Goal: Task Accomplishment & Management: Use online tool/utility

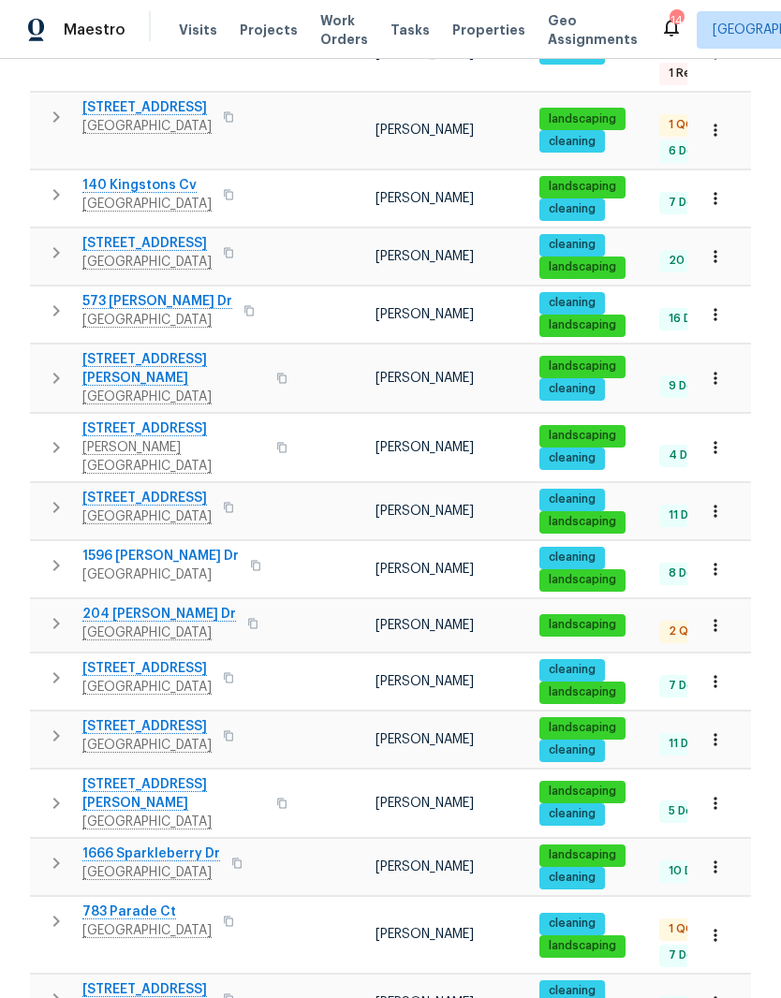
scroll to position [630, 0]
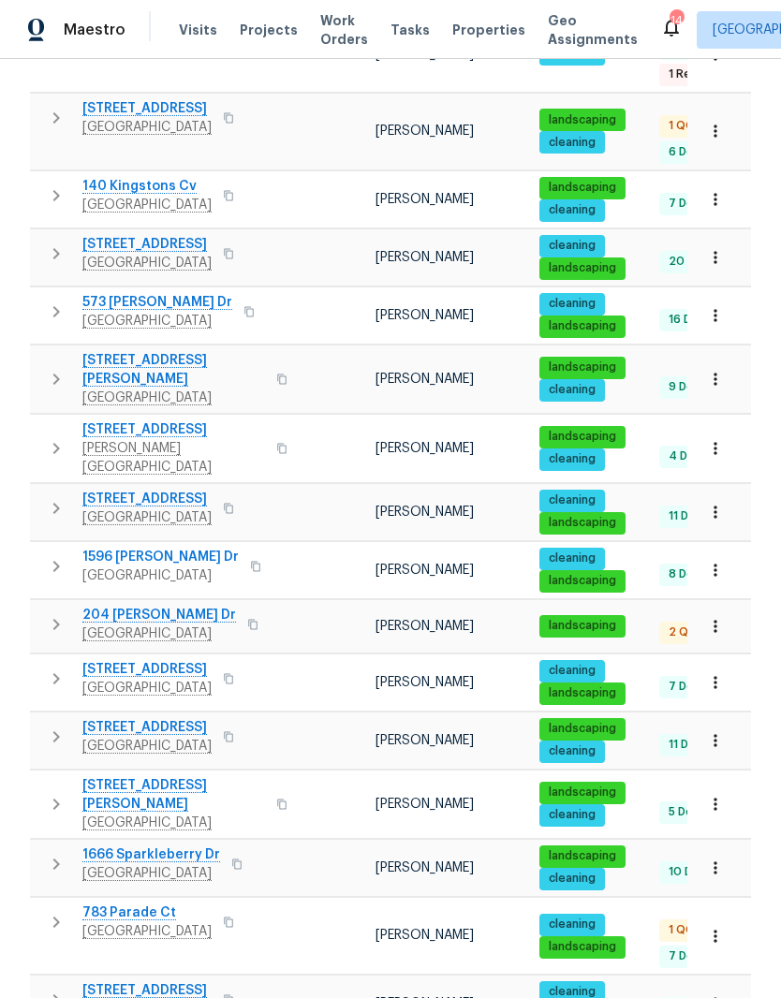
click at [139, 903] on span "783 Parade Ct" at bounding box center [146, 912] width 129 height 19
click at [720, 927] on icon "button" at bounding box center [715, 936] width 19 height 19
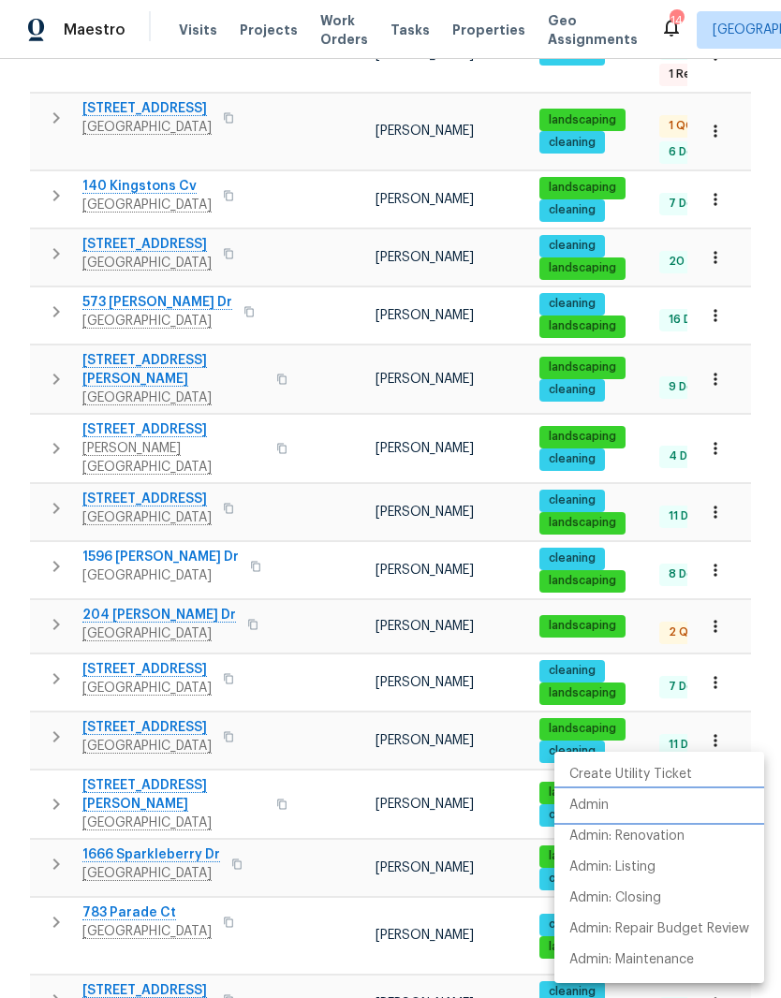
click at [611, 808] on li "Admin" at bounding box center [659, 805] width 210 height 31
click at [155, 842] on div at bounding box center [390, 499] width 781 height 998
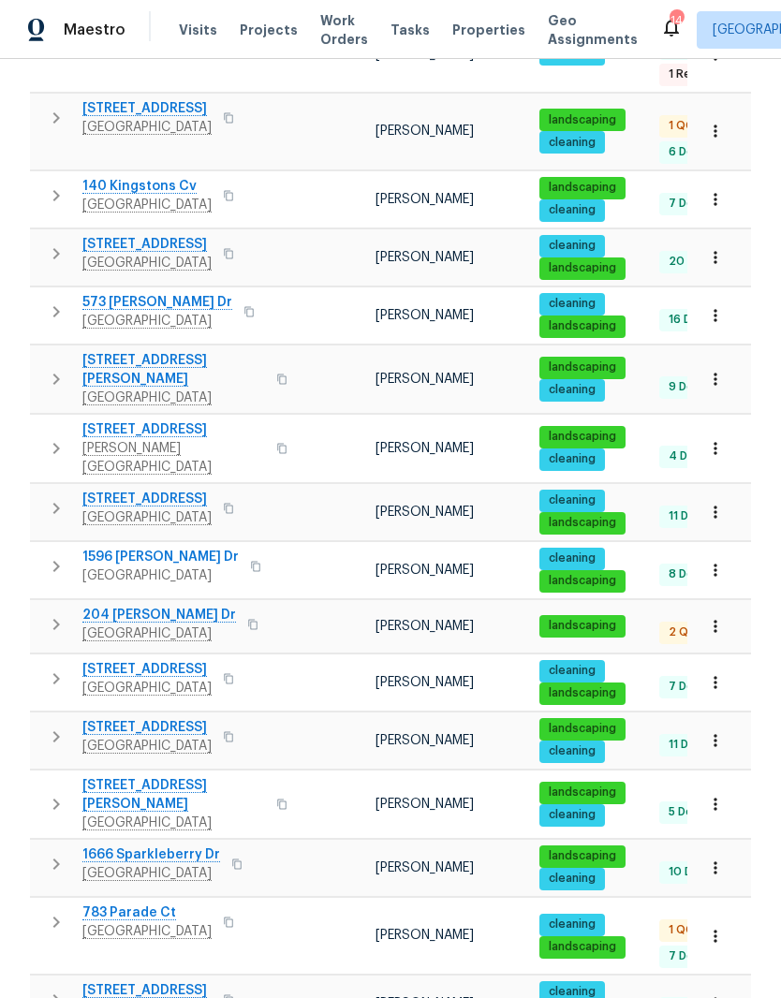
click at [165, 903] on span "783 Parade Ct" at bounding box center [146, 912] width 129 height 19
click at [717, 617] on icon "button" at bounding box center [715, 626] width 19 height 19
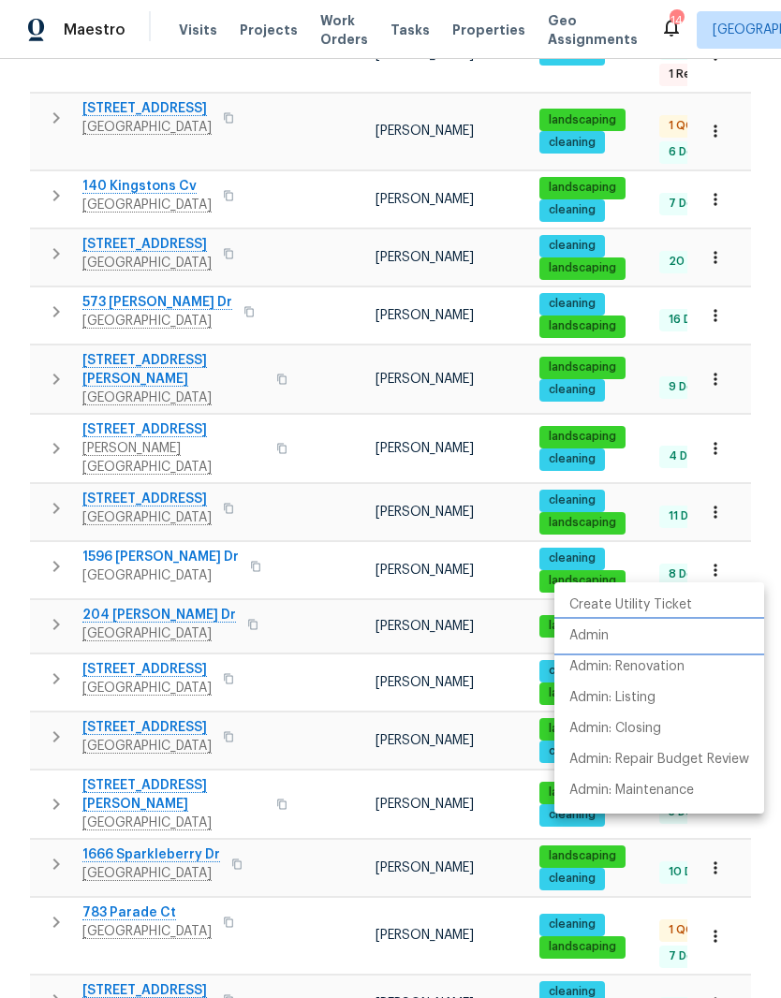
click at [605, 631] on p "Admin" at bounding box center [588, 636] width 39 height 20
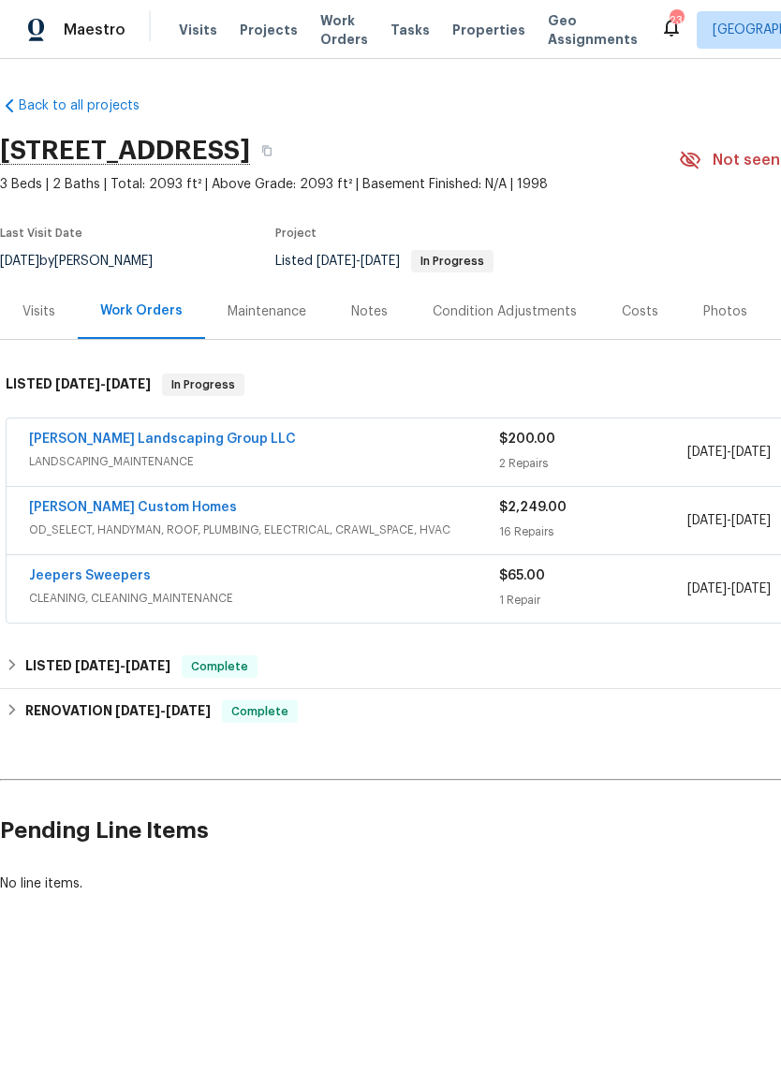
click at [165, 509] on link "[PERSON_NAME] Custom Homes" at bounding box center [133, 507] width 208 height 13
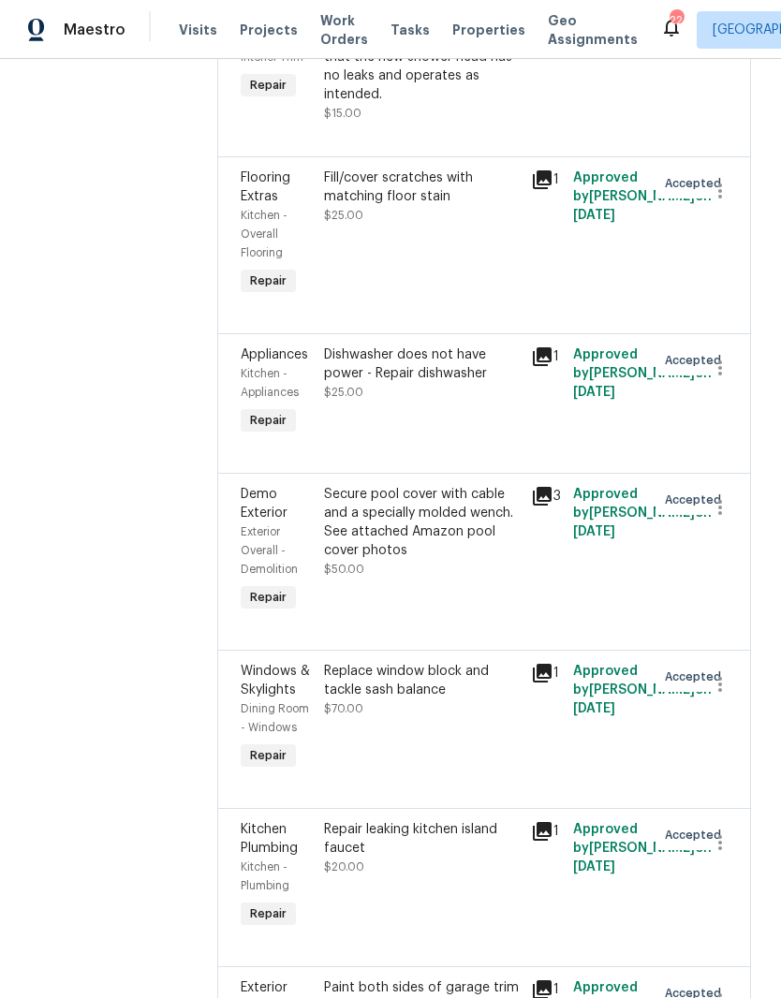
scroll to position [403, 0]
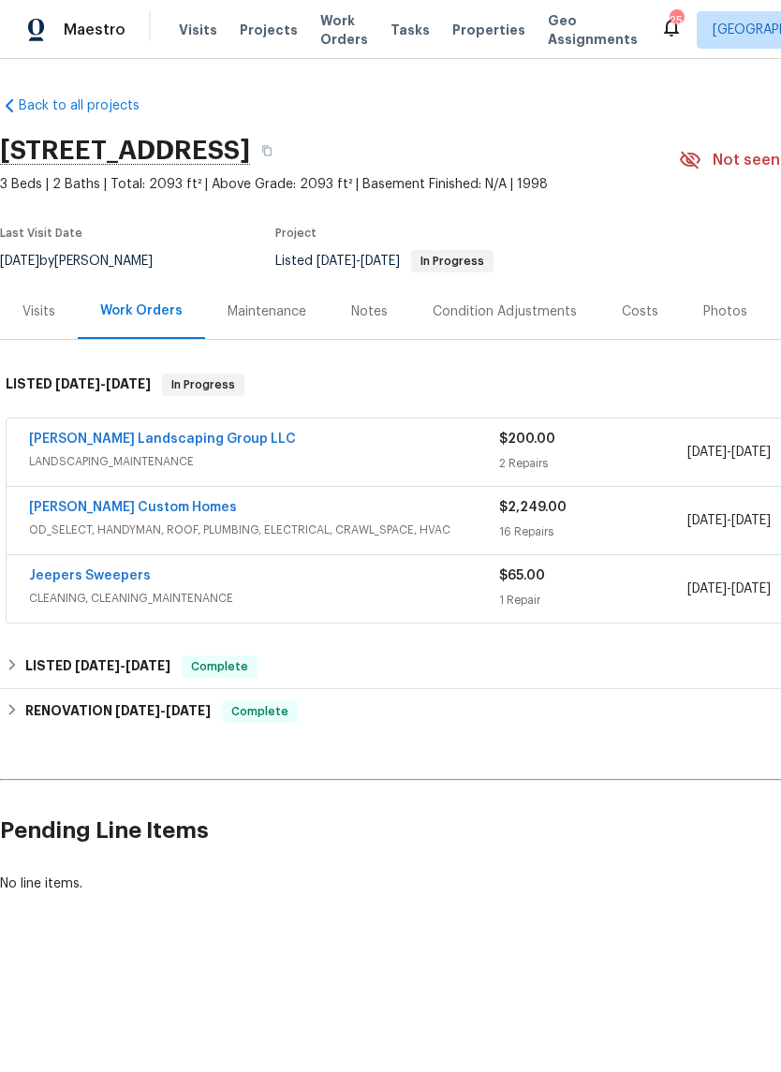
click at [158, 505] on link "[PERSON_NAME] Custom Homes" at bounding box center [133, 507] width 208 height 13
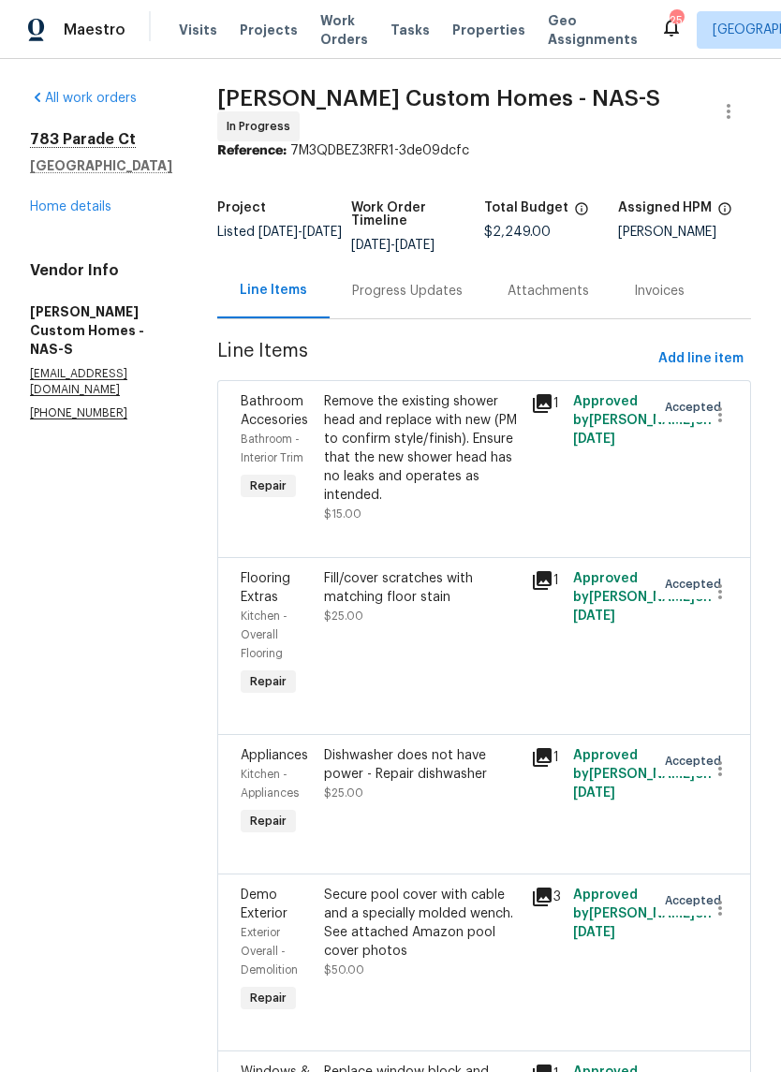
click at [95, 210] on link "Home details" at bounding box center [70, 206] width 81 height 13
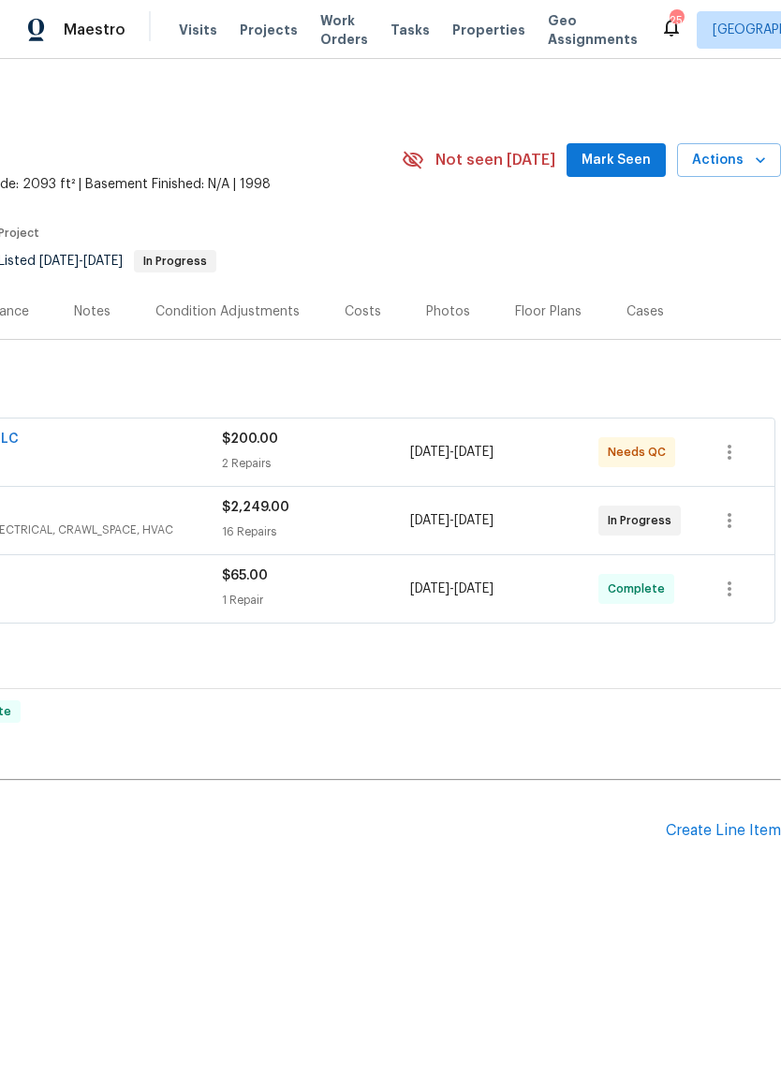
scroll to position [0, 277]
click at [625, 157] on span "Mark Seen" at bounding box center [615, 160] width 69 height 23
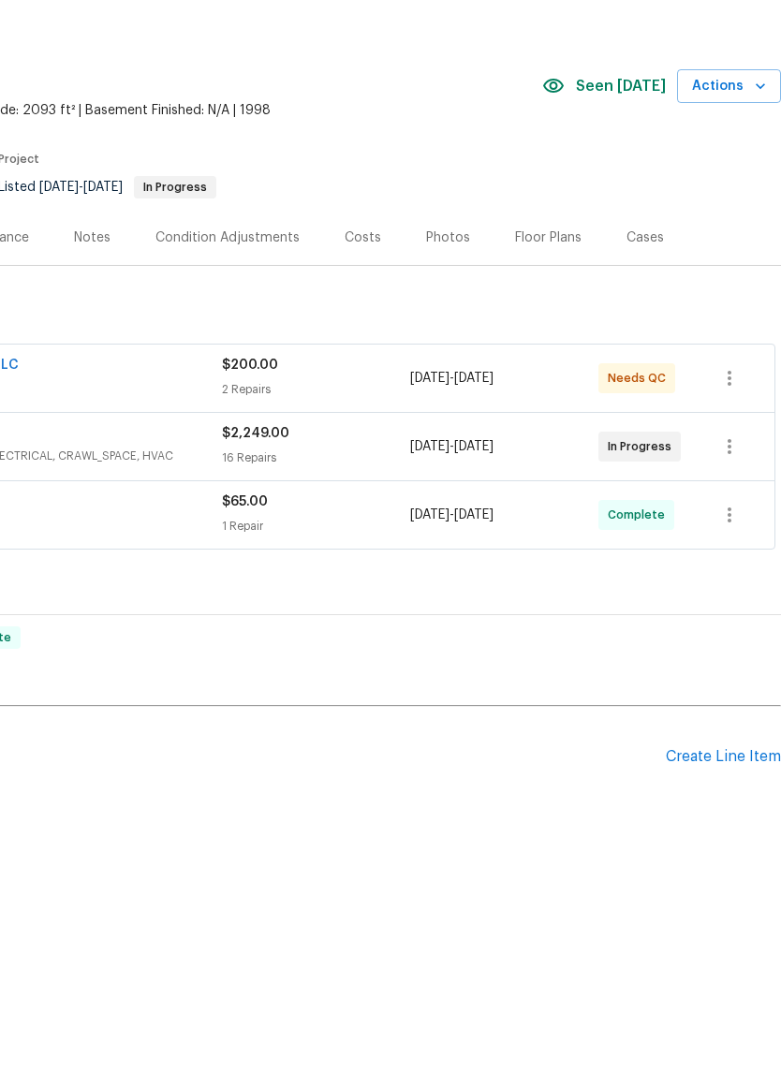
click at [735, 822] on div "Create Line Item" at bounding box center [722, 831] width 115 height 18
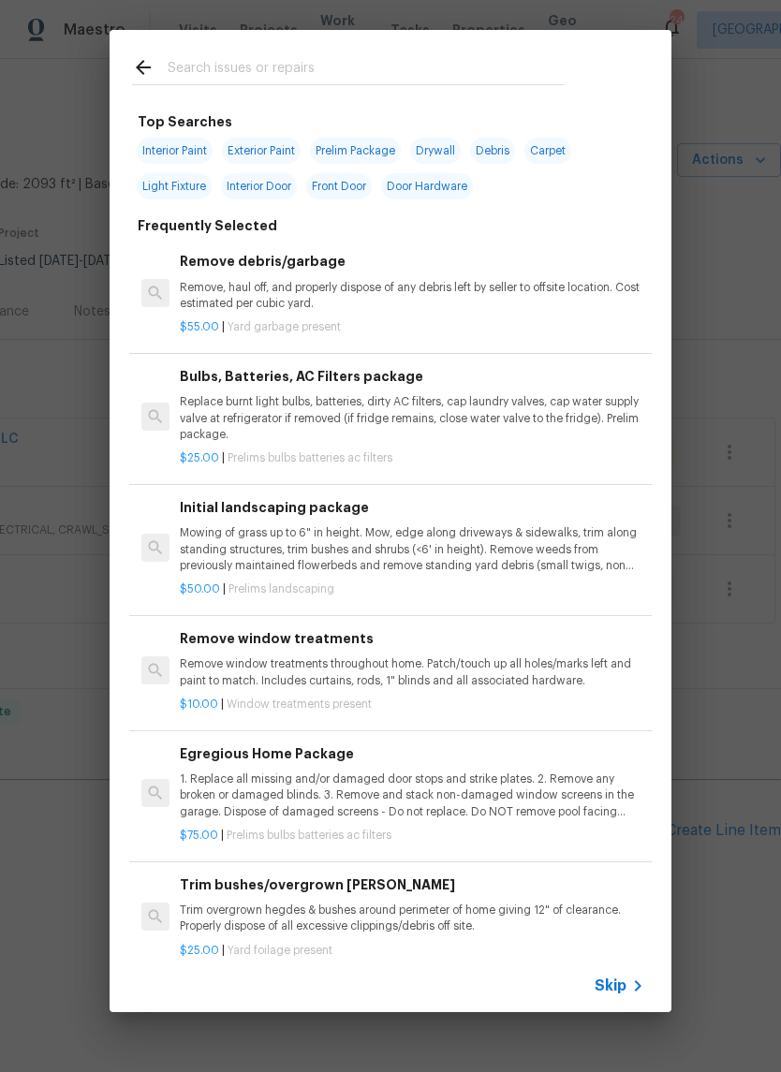
click at [293, 62] on input "text" at bounding box center [366, 70] width 397 height 28
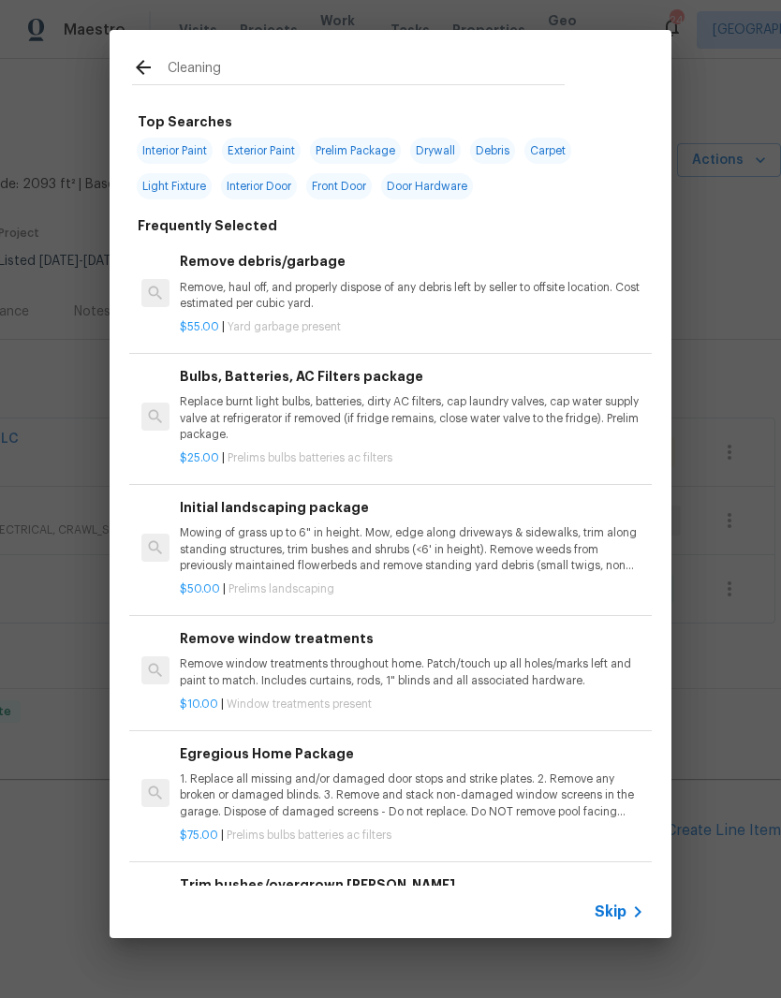
type input "Cleaning"
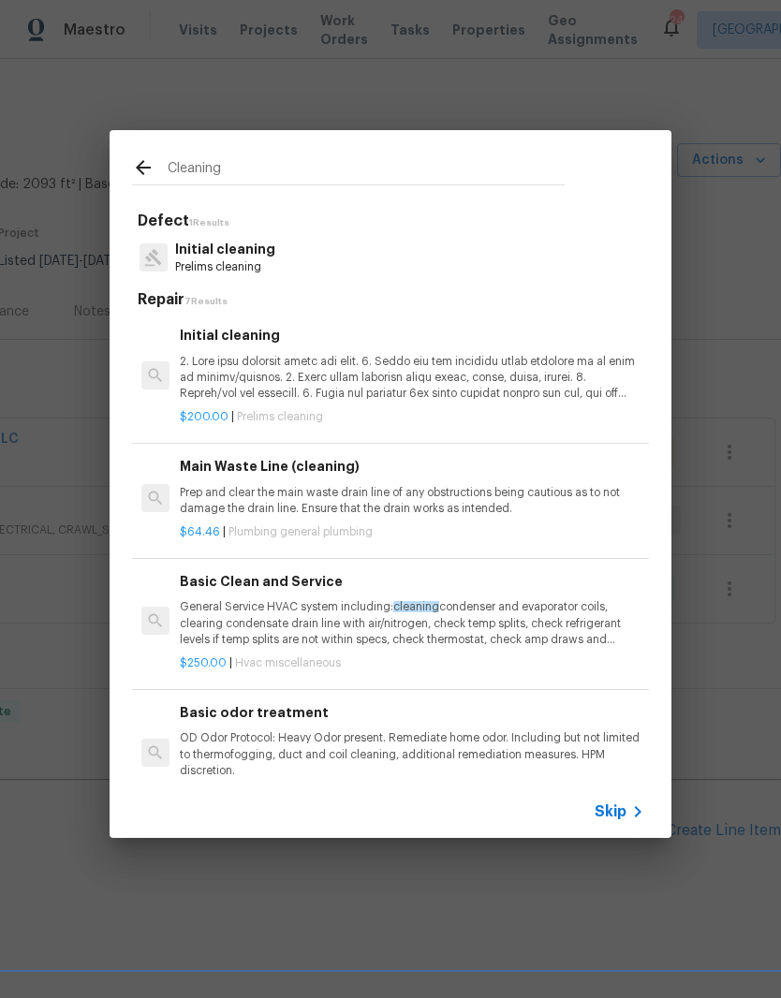
click at [255, 255] on p "Initial cleaning" at bounding box center [225, 250] width 100 height 20
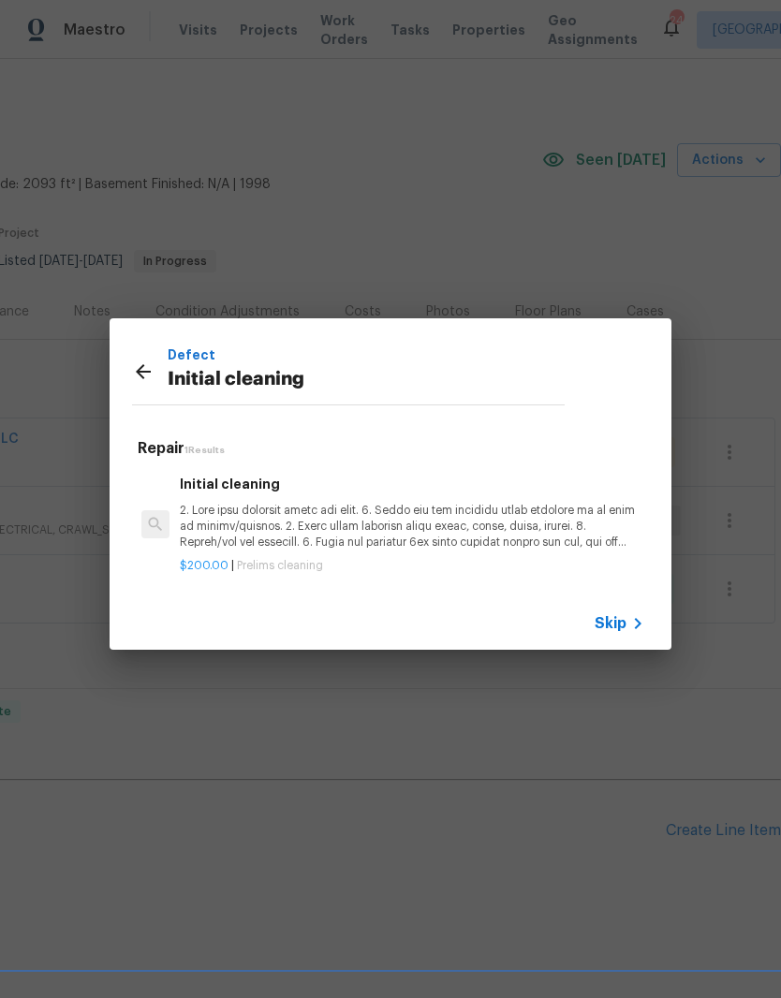
click at [321, 523] on p at bounding box center [412, 527] width 464 height 48
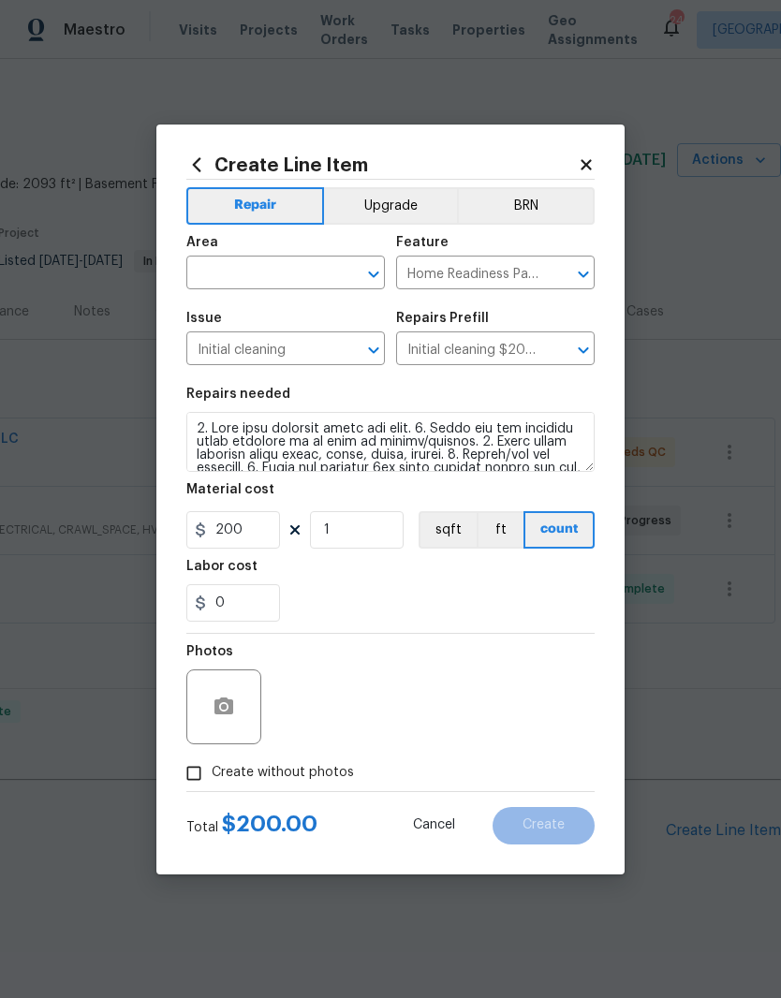
click at [343, 281] on icon "Clear" at bounding box center [349, 274] width 19 height 19
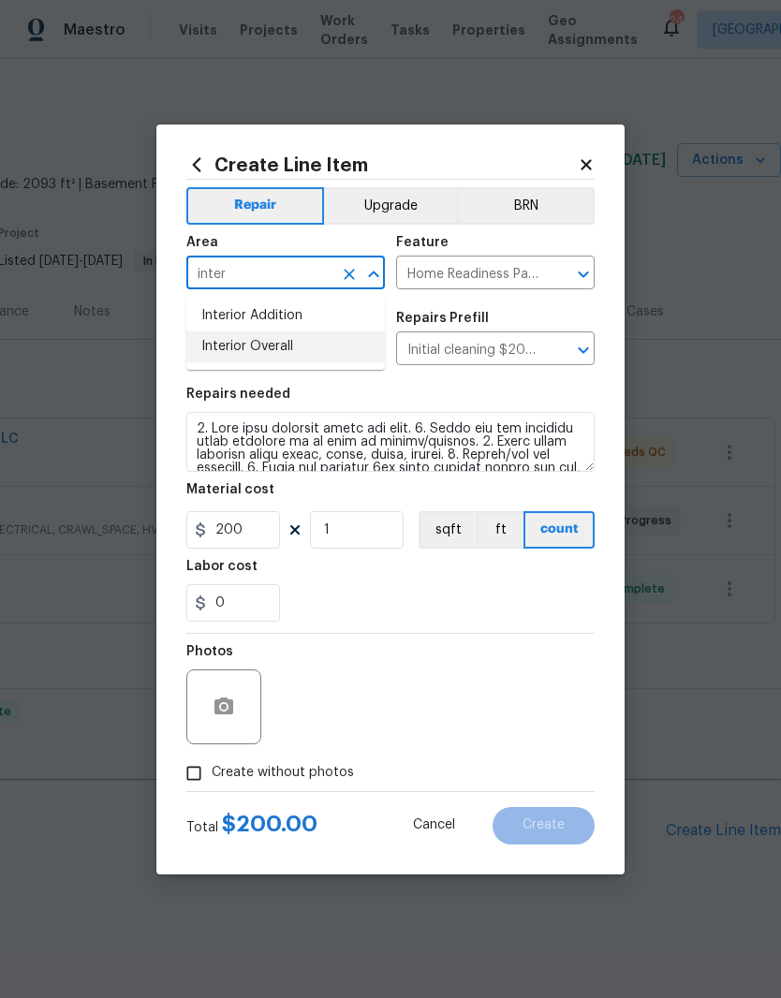
click at [293, 346] on li "Interior Overall" at bounding box center [285, 346] width 198 height 31
type input "Interior Overall"
click at [206, 429] on textarea at bounding box center [390, 442] width 408 height 60
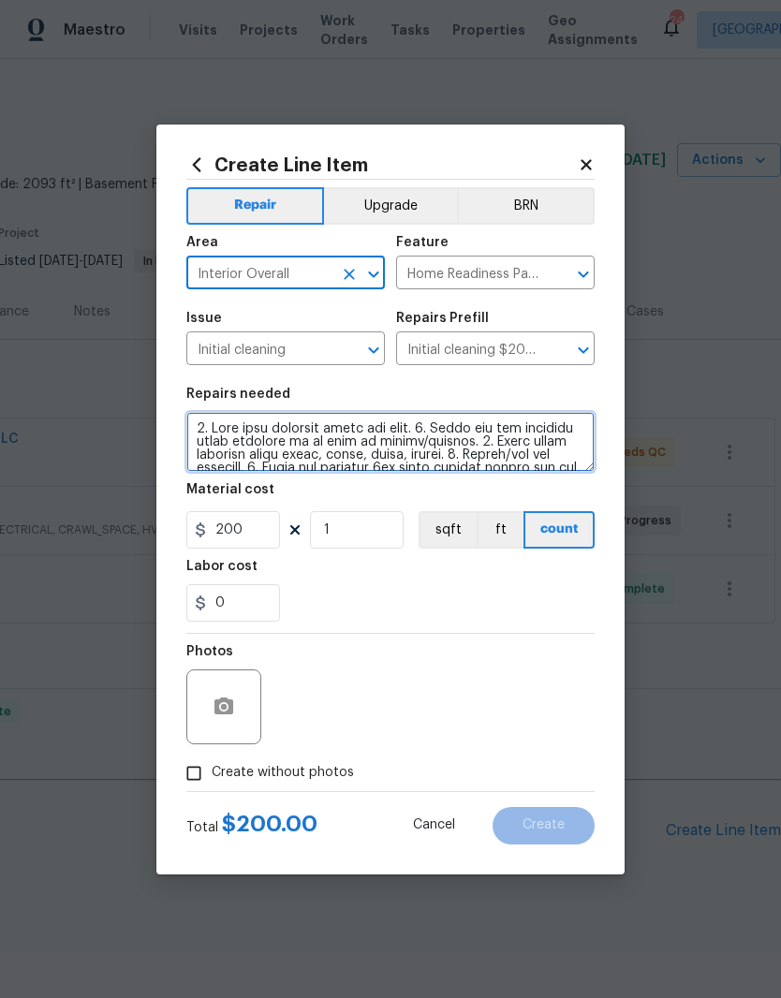
click at [206, 428] on textarea at bounding box center [390, 442] width 408 height 60
click at [206, 435] on textarea at bounding box center [390, 442] width 408 height 60
click at [205, 435] on textarea at bounding box center [390, 442] width 408 height 60
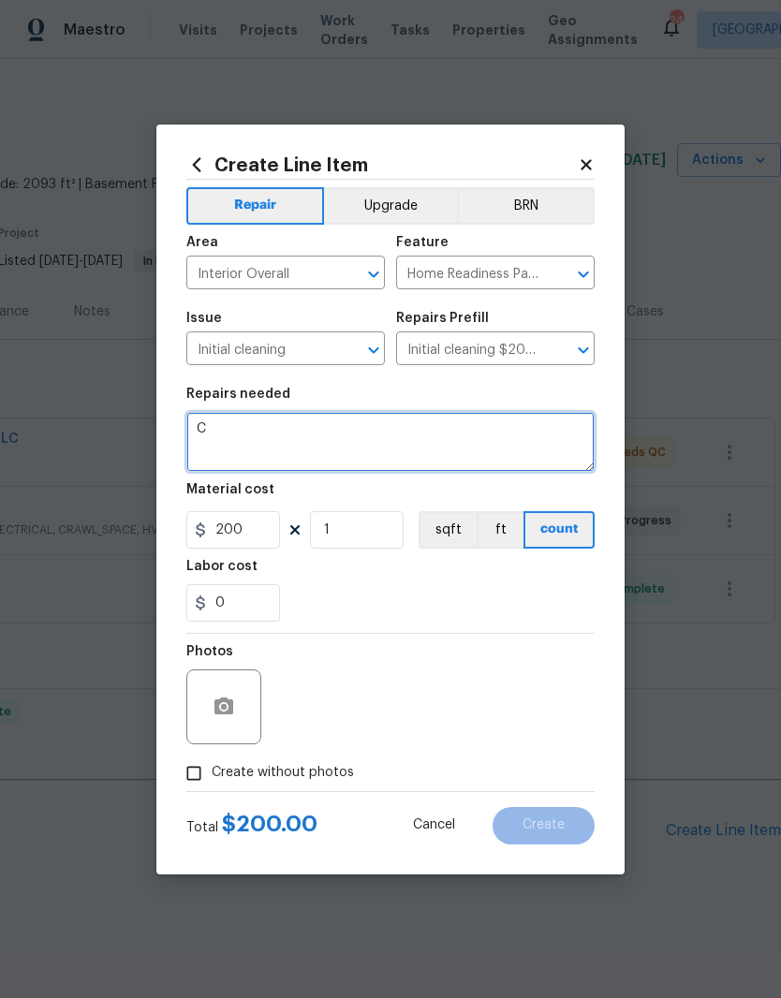
scroll to position [0, 0]
type textarea "Clean floors and wipe hard surfaces"
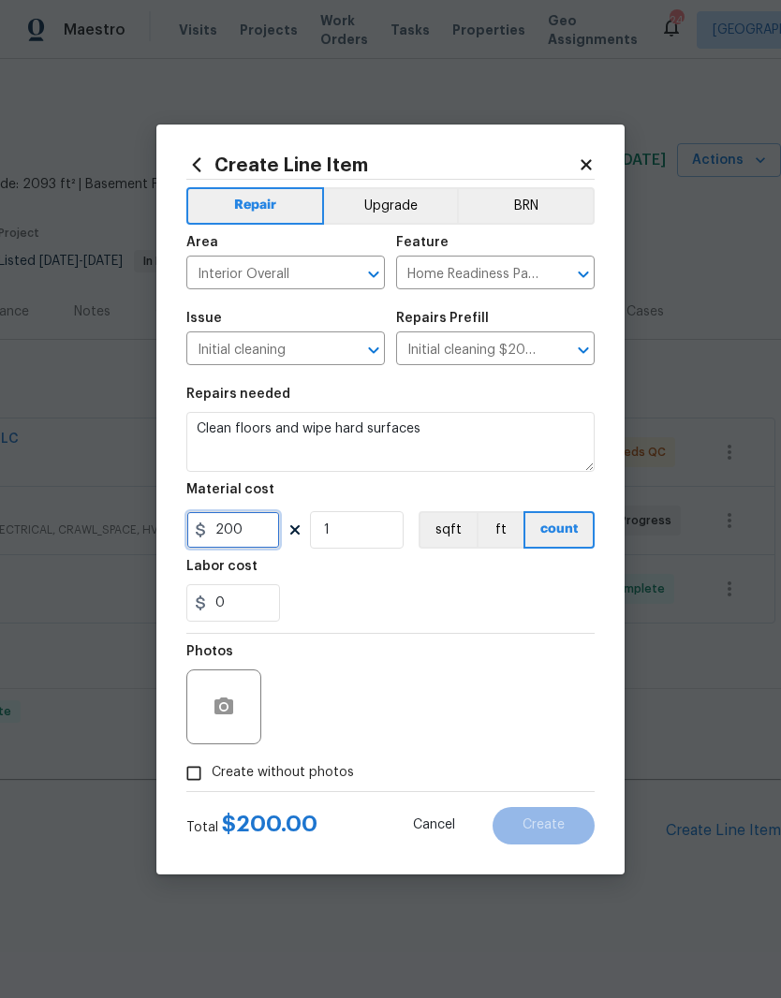
click at [266, 517] on input "200" at bounding box center [233, 529] width 94 height 37
click at [264, 535] on input "200" at bounding box center [233, 529] width 94 height 37
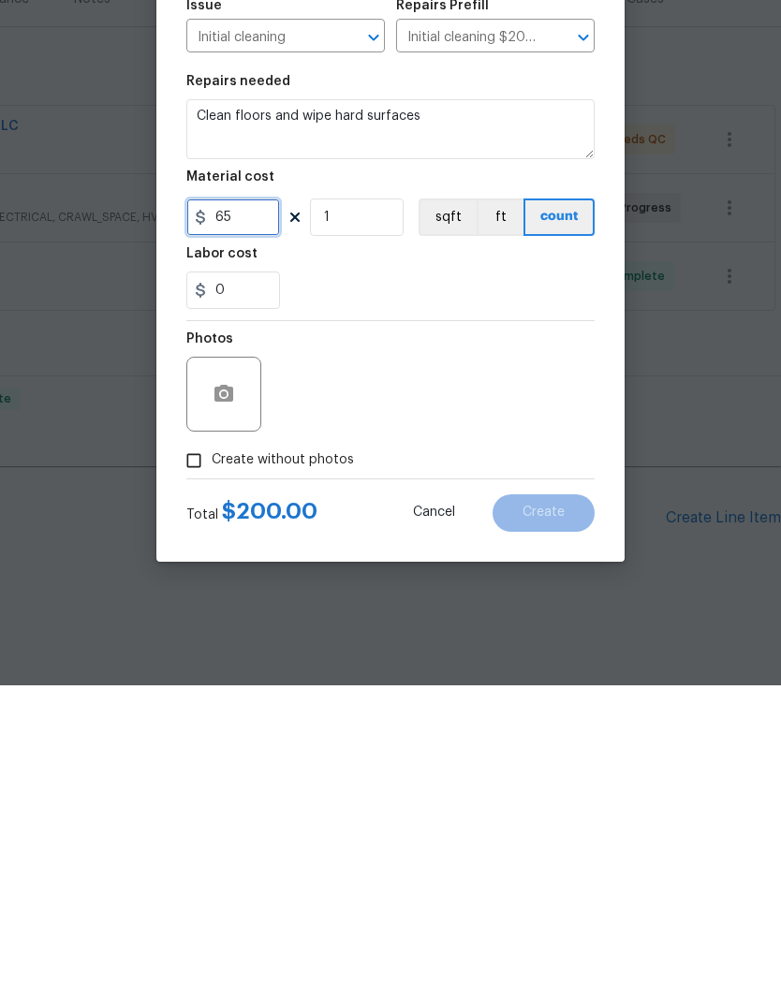
type input "65"
click at [245, 684] on button "button" at bounding box center [223, 706] width 45 height 45
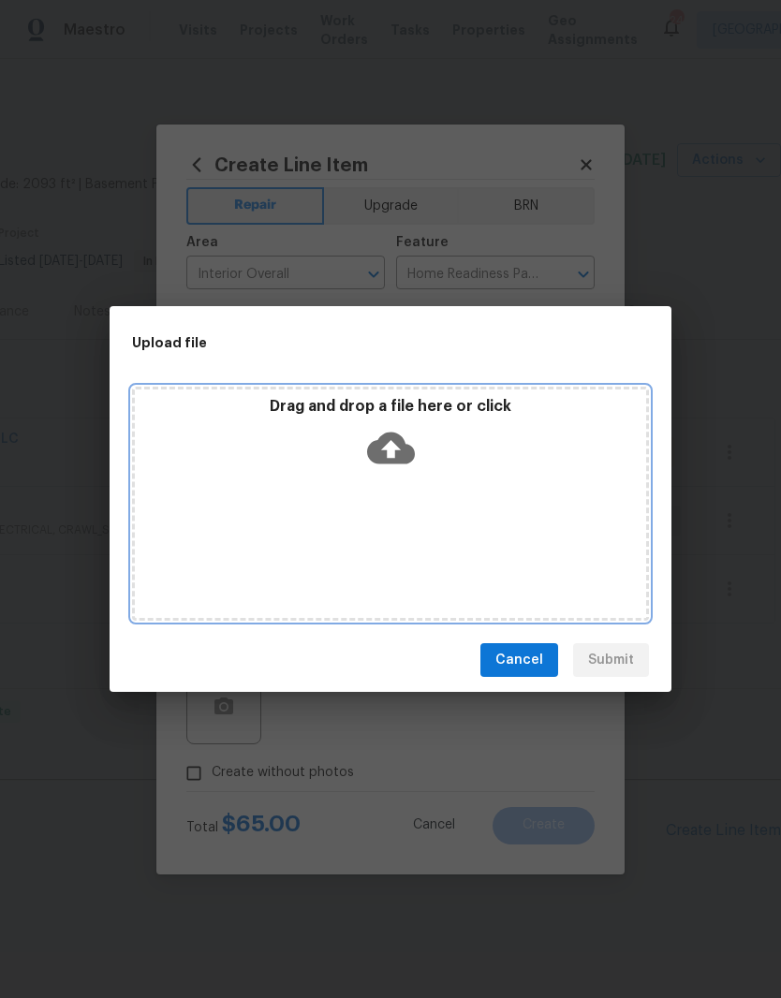
click at [435, 479] on div "Drag and drop a file here or click" at bounding box center [390, 504] width 517 height 234
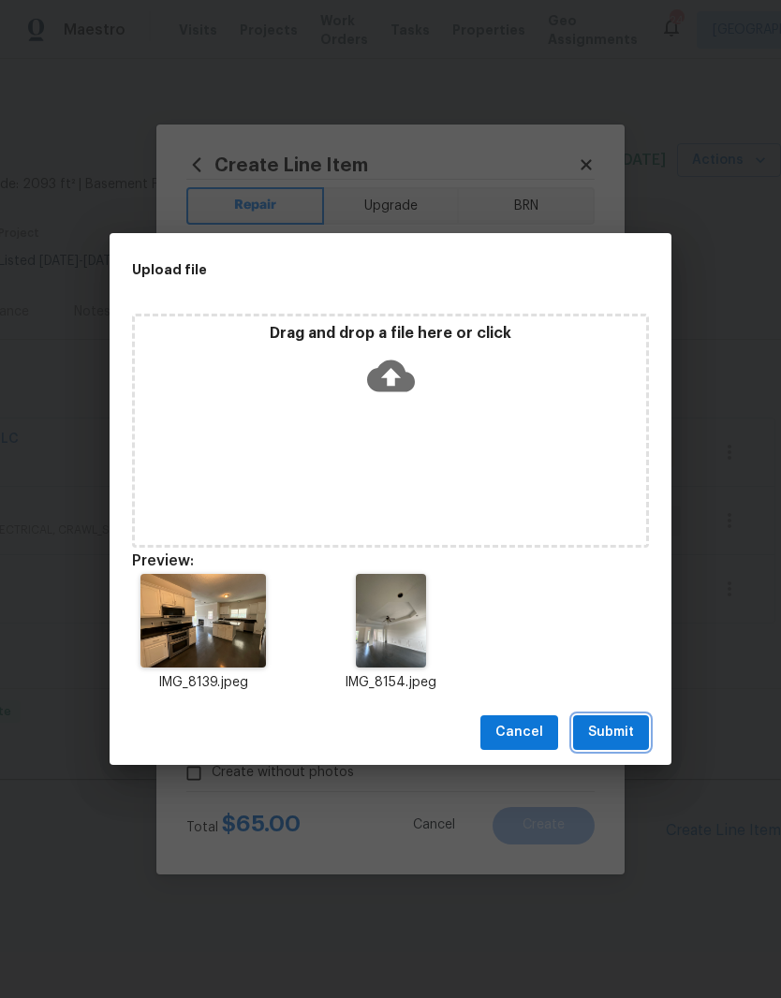
click at [623, 737] on span "Submit" at bounding box center [611, 732] width 46 height 23
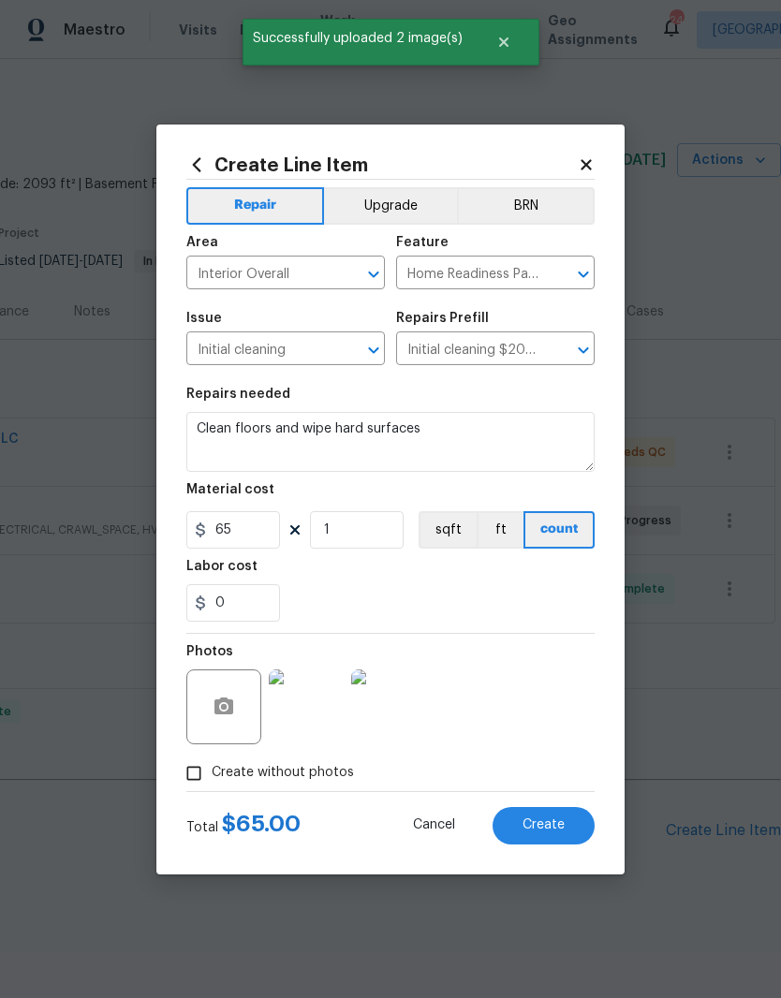
click at [555, 826] on span "Create" at bounding box center [543, 825] width 42 height 14
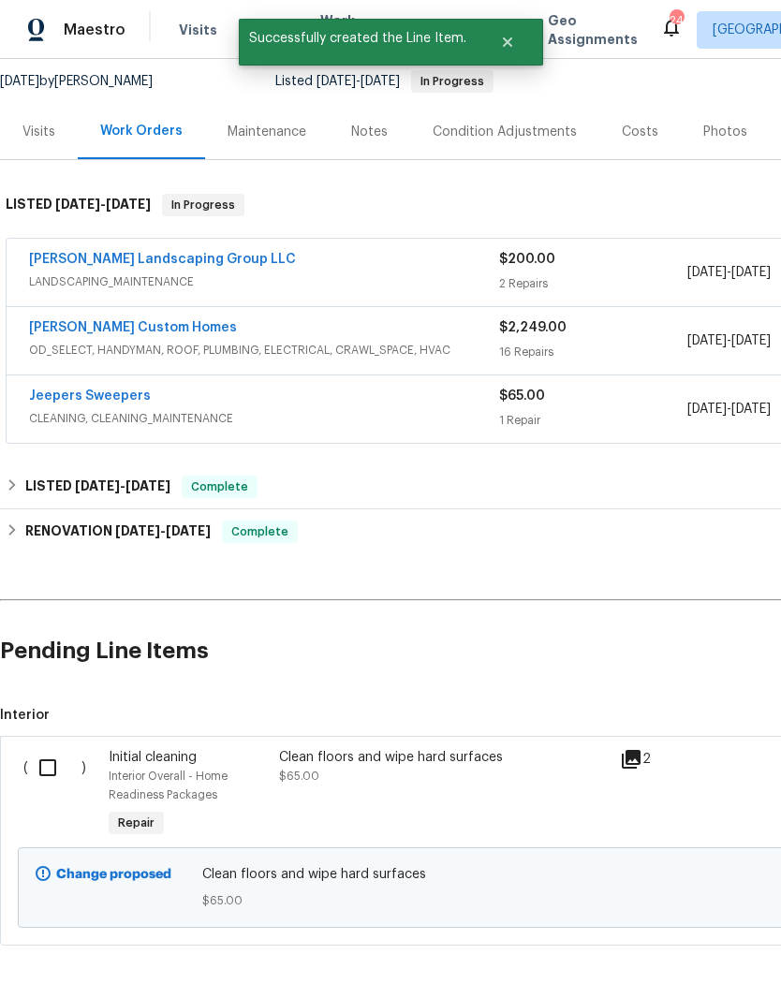
scroll to position [179, 0]
click at [46, 753] on input "checkbox" at bounding box center [54, 768] width 53 height 39
checkbox input "true"
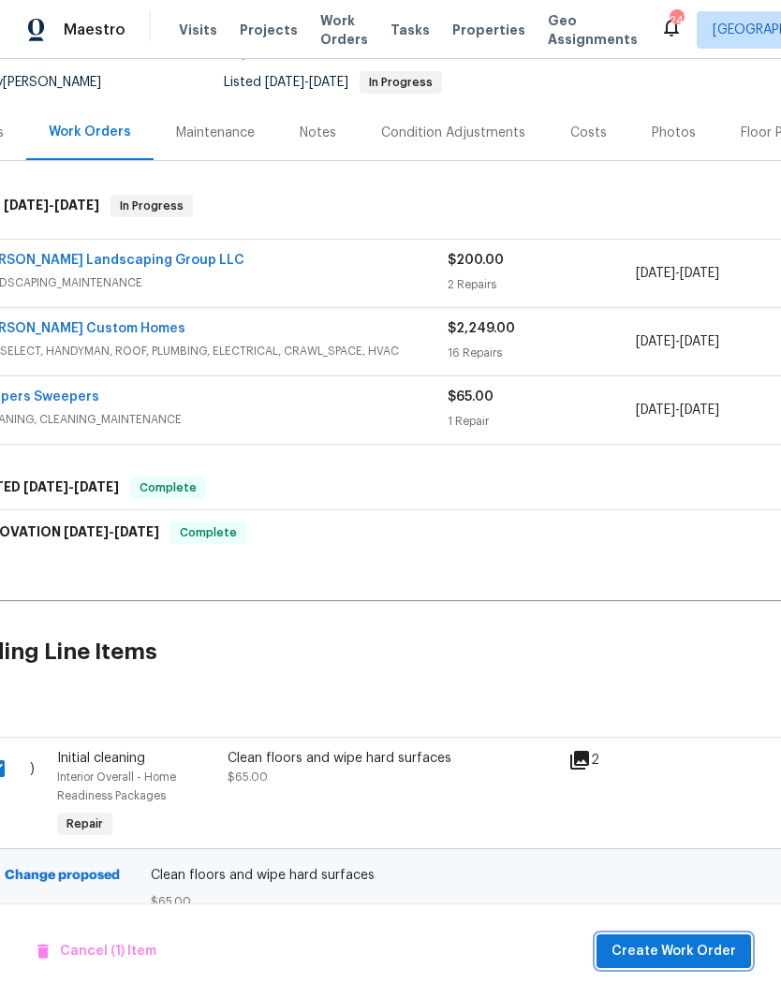
click at [696, 959] on span "Create Work Order" at bounding box center [673, 951] width 124 height 23
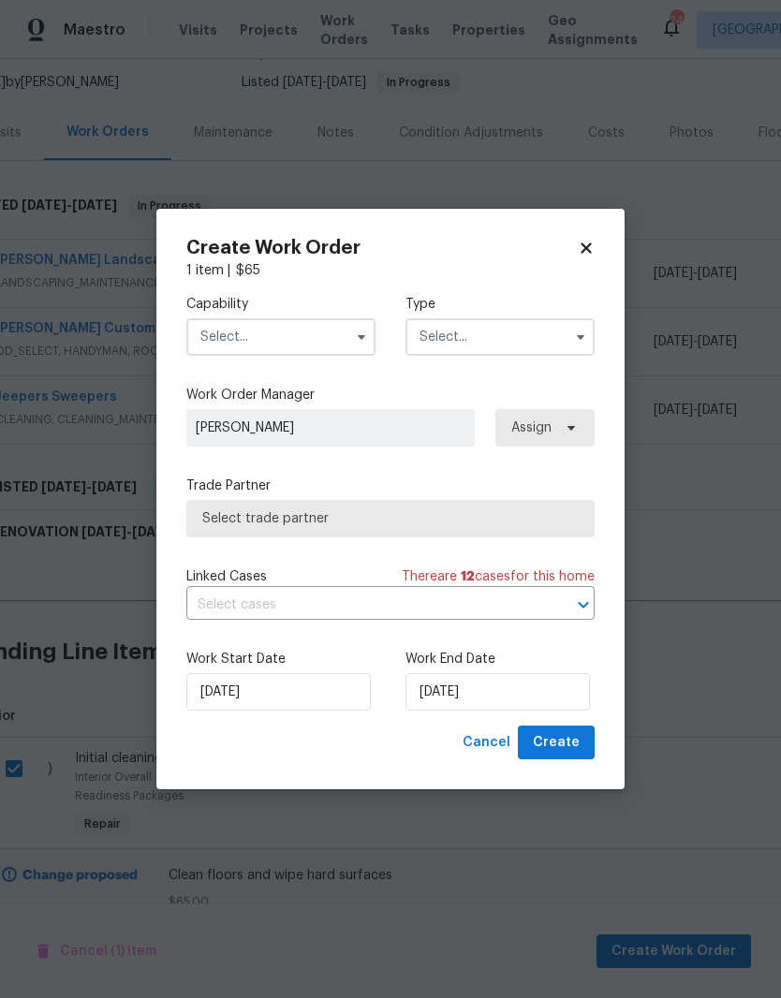
scroll to position [179, 32]
click at [332, 334] on input "text" at bounding box center [280, 336] width 189 height 37
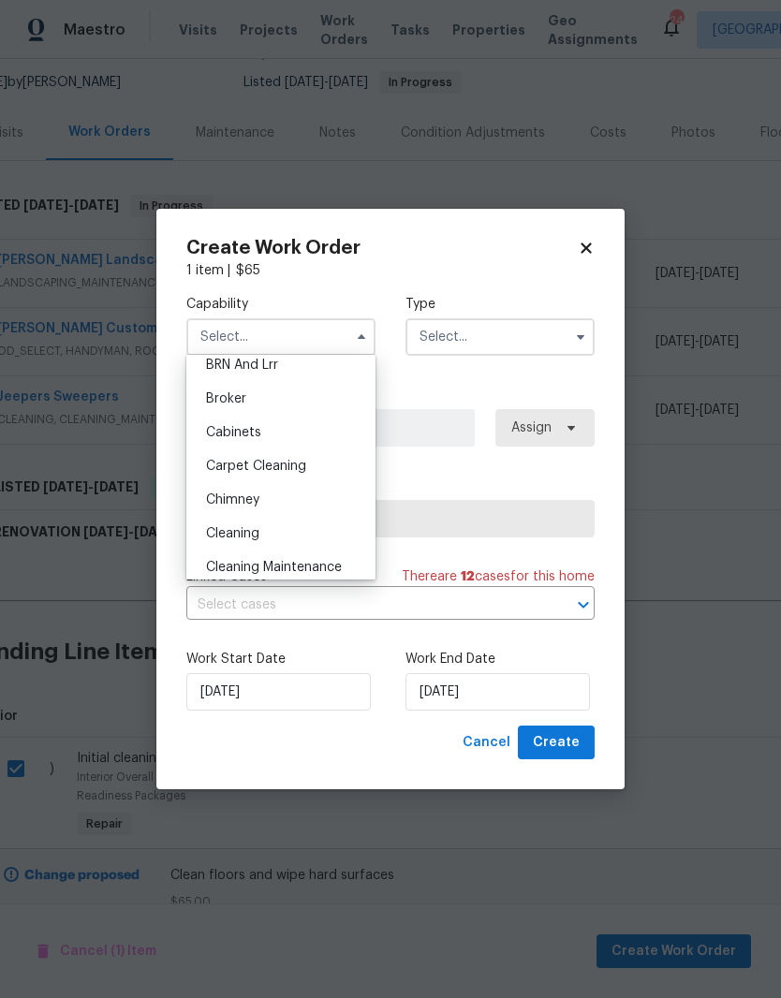
scroll to position [172, 0]
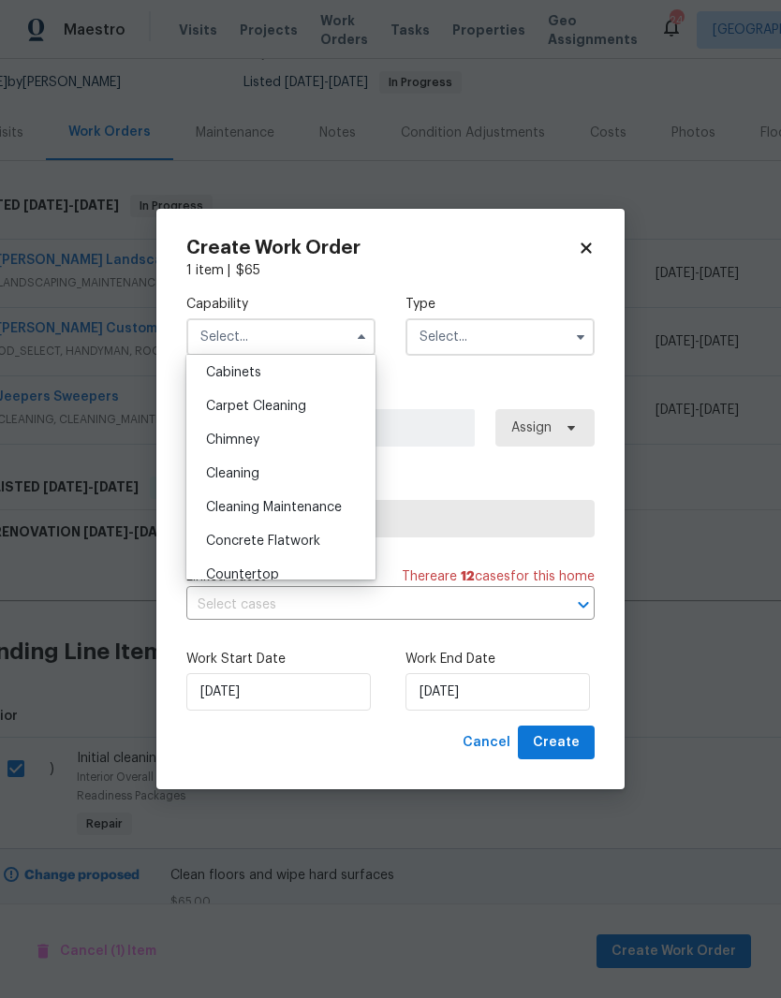
click at [255, 472] on span "Cleaning" at bounding box center [232, 473] width 53 height 13
type input "Cleaning"
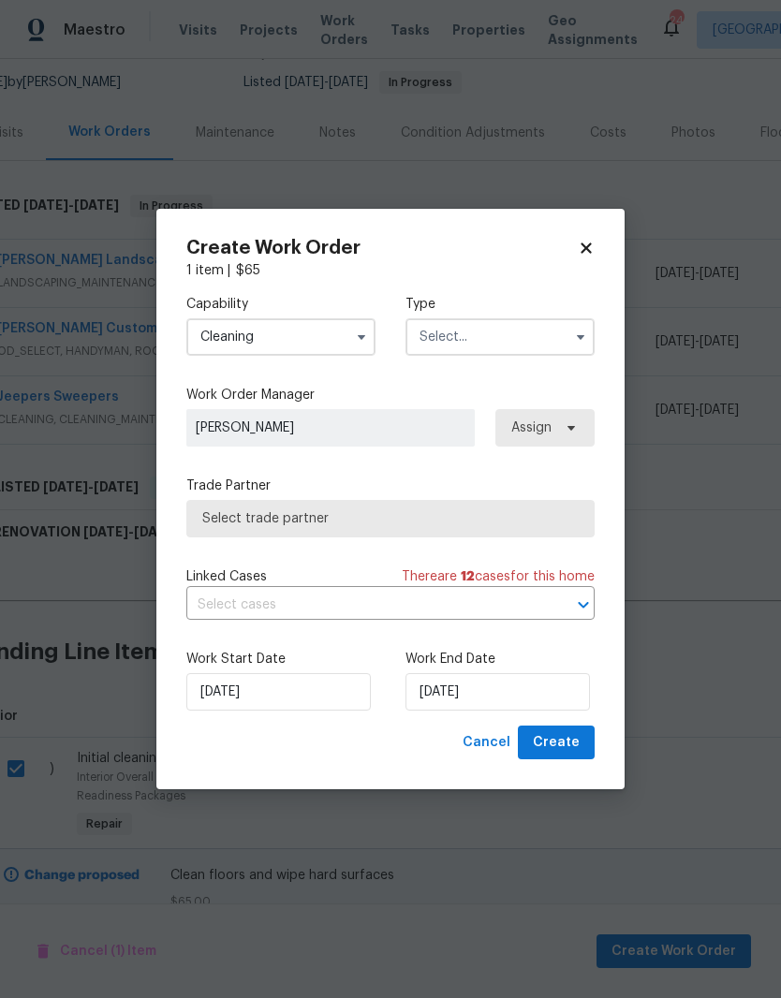
click at [523, 337] on input "text" at bounding box center [499, 336] width 189 height 37
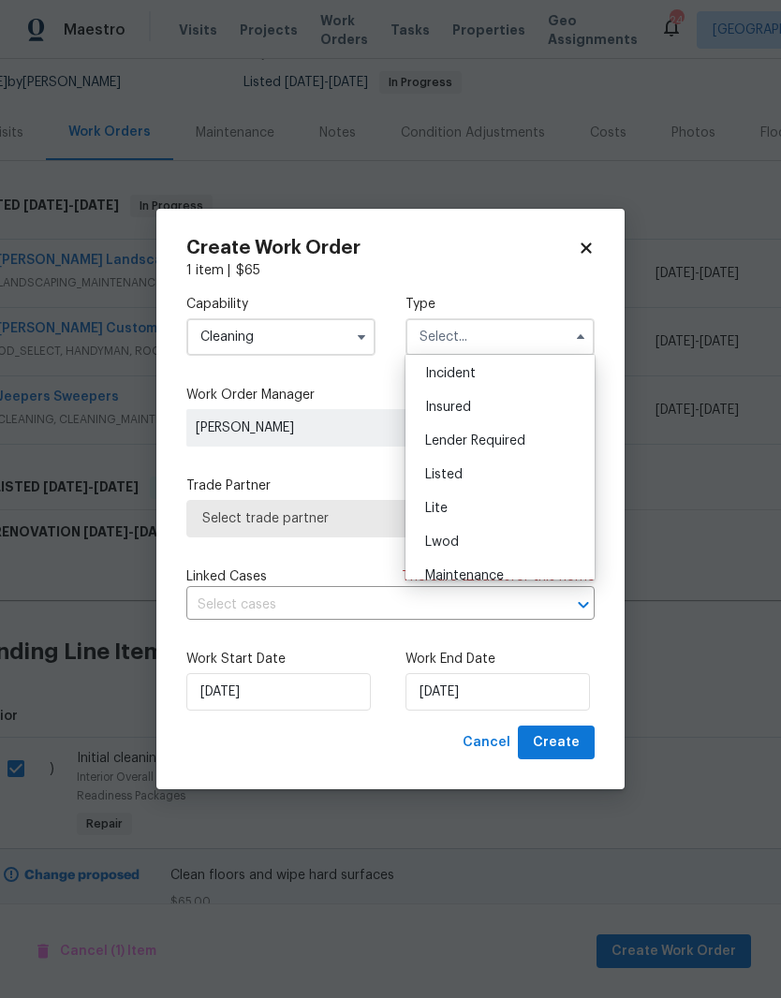
scroll to position [166, 0]
click at [453, 420] on div "Listed" at bounding box center [500, 413] width 180 height 34
type input "Listed"
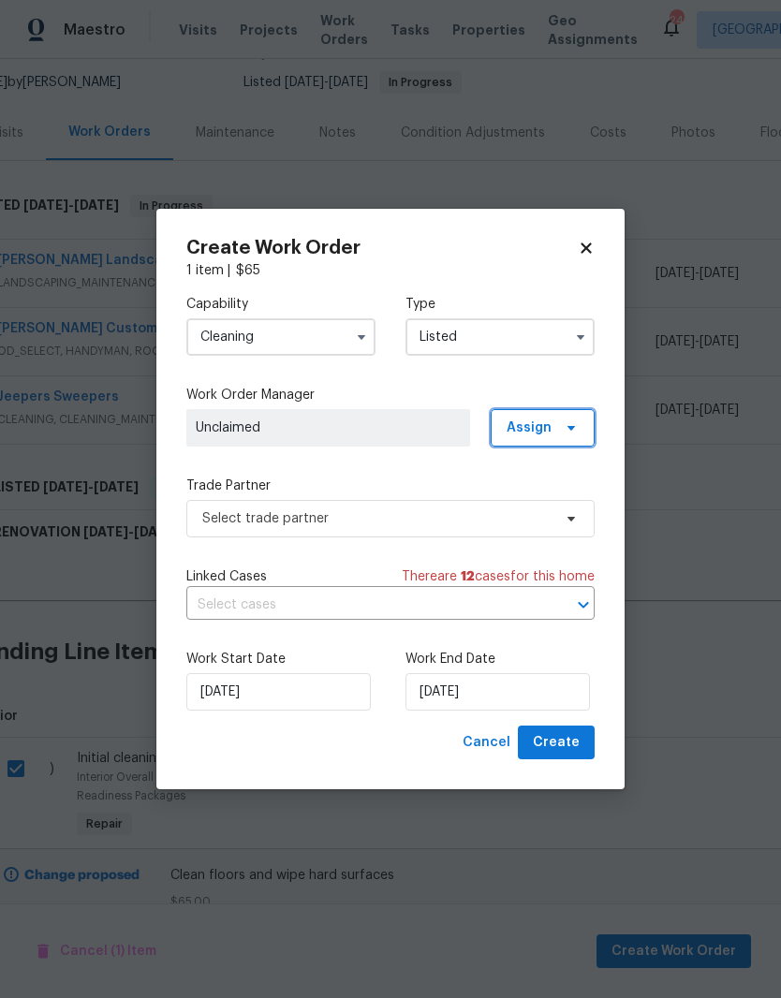
click at [551, 424] on span "Assign" at bounding box center [542, 427] width 104 height 37
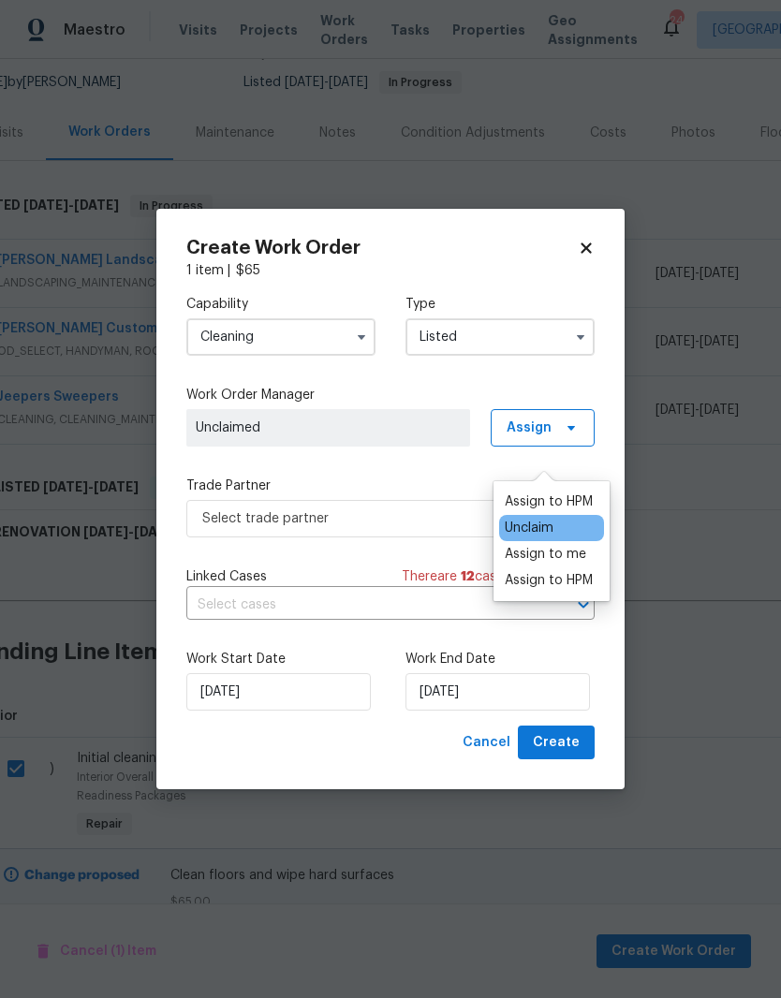
click at [552, 545] on div "Assign to me" at bounding box center [544, 554] width 81 height 19
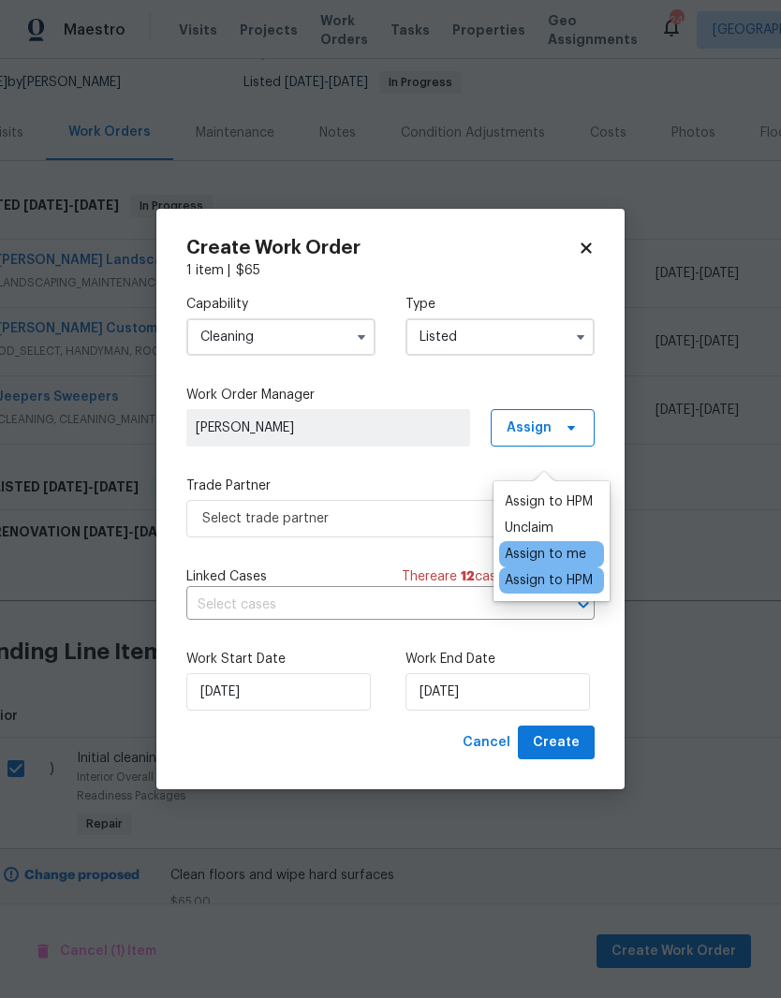
click at [377, 428] on span "[PERSON_NAME]" at bounding box center [328, 427] width 265 height 19
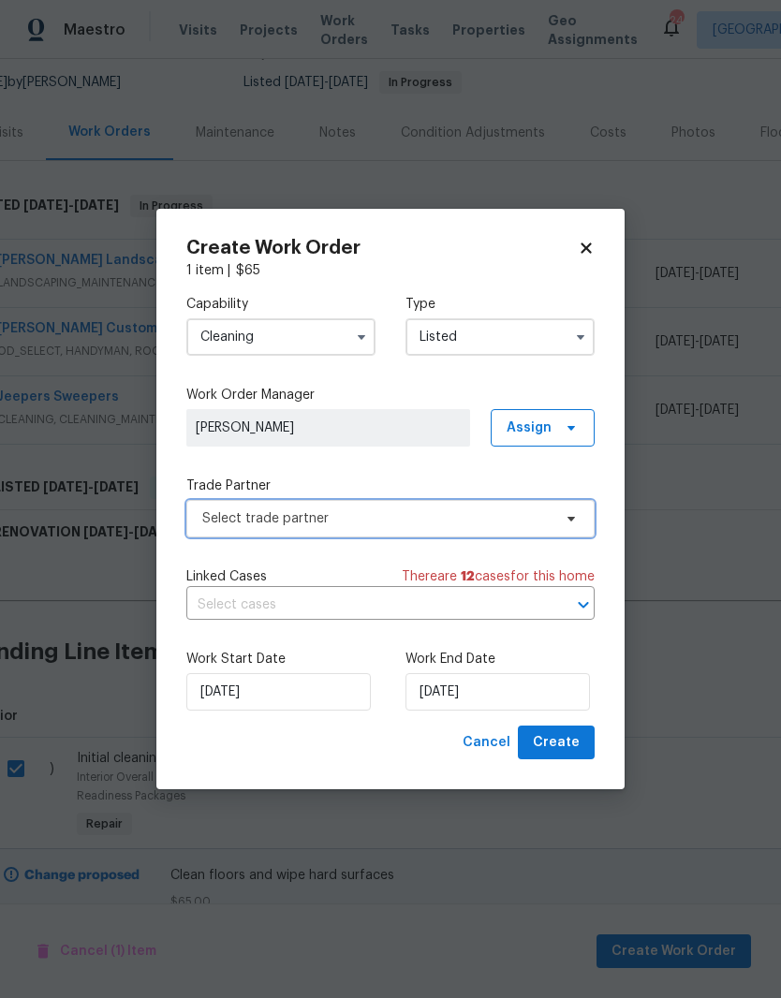
click at [560, 517] on span at bounding box center [568, 518] width 21 height 15
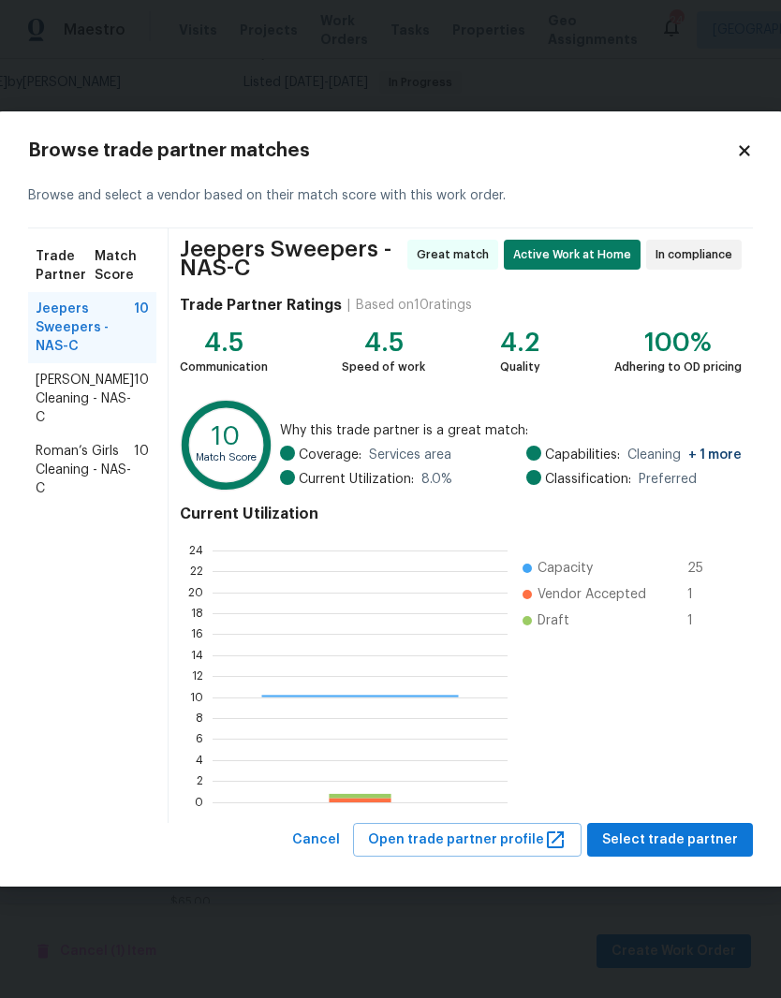
scroll to position [262, 295]
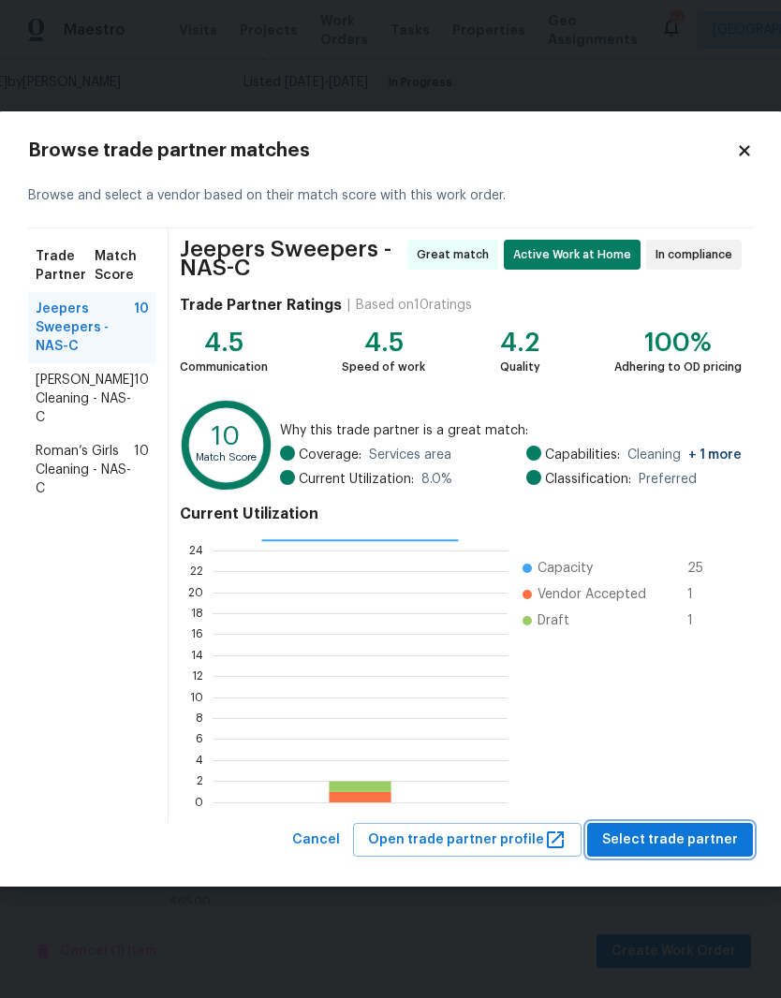
click at [687, 844] on span "Select trade partner" at bounding box center [670, 839] width 136 height 23
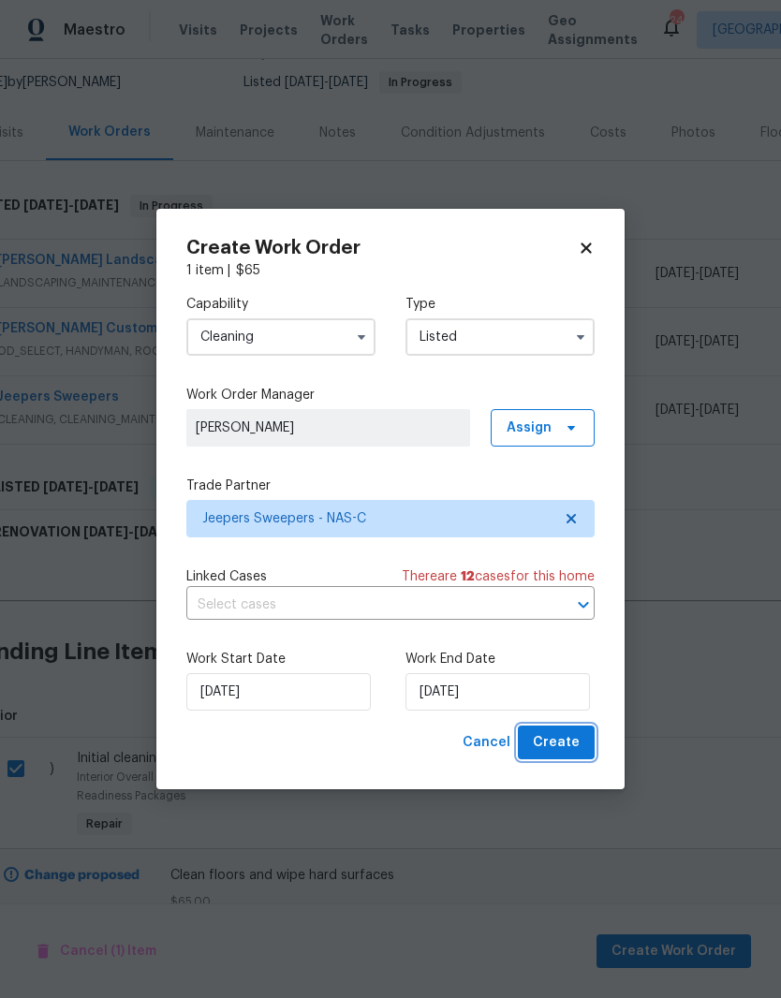
click at [563, 741] on span "Create" at bounding box center [556, 742] width 47 height 23
checkbox input "false"
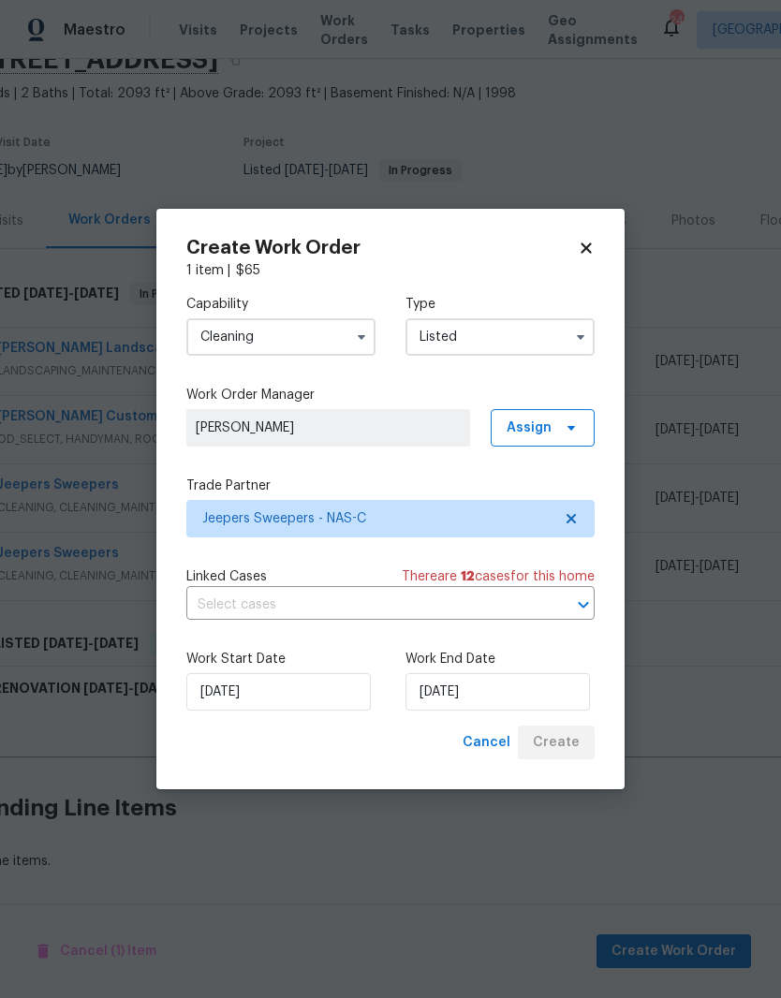
scroll to position [13, 32]
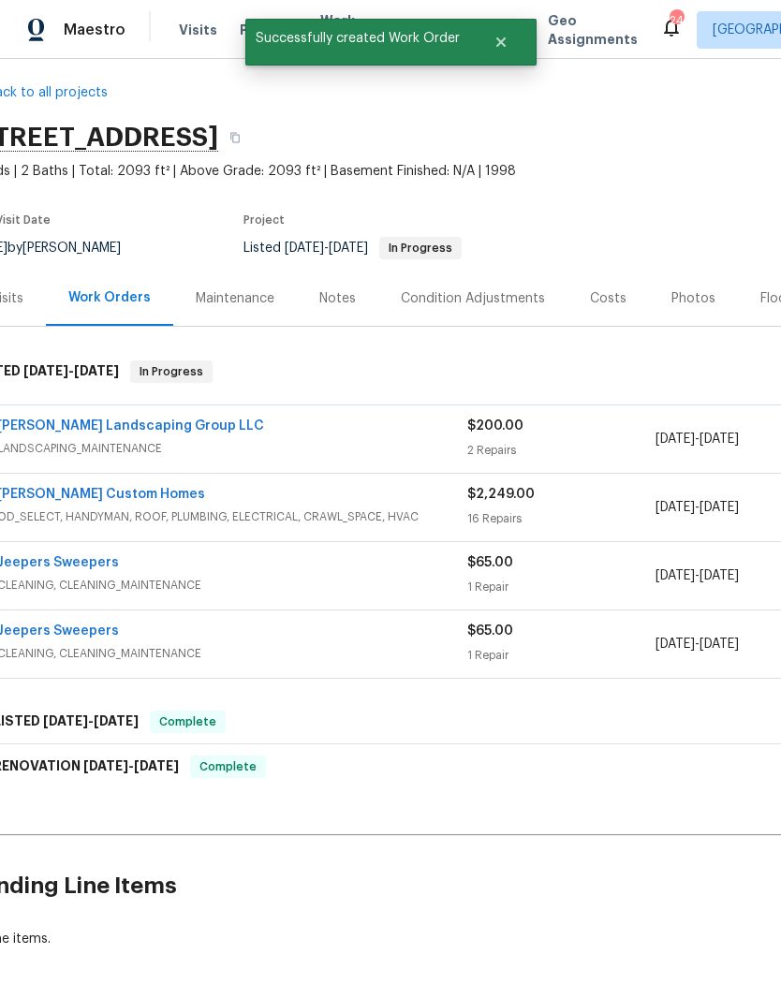
click at [85, 624] on link "Jeepers Sweepers" at bounding box center [58, 630] width 122 height 13
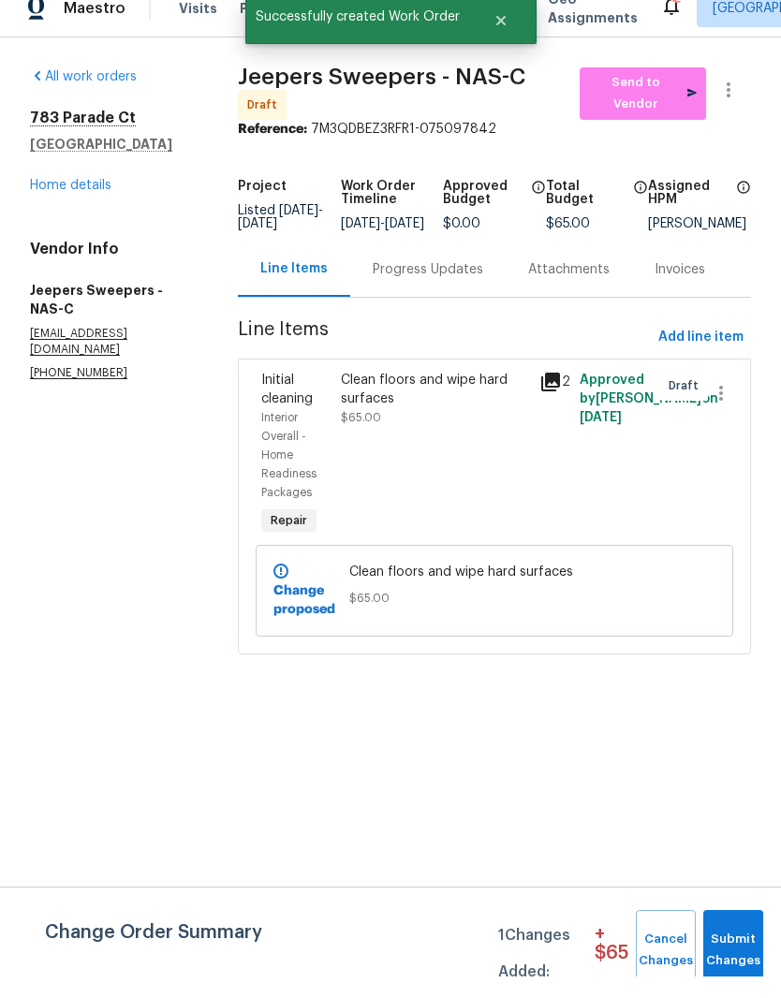
click at [656, 100] on span "Send to Vendor" at bounding box center [643, 115] width 108 height 43
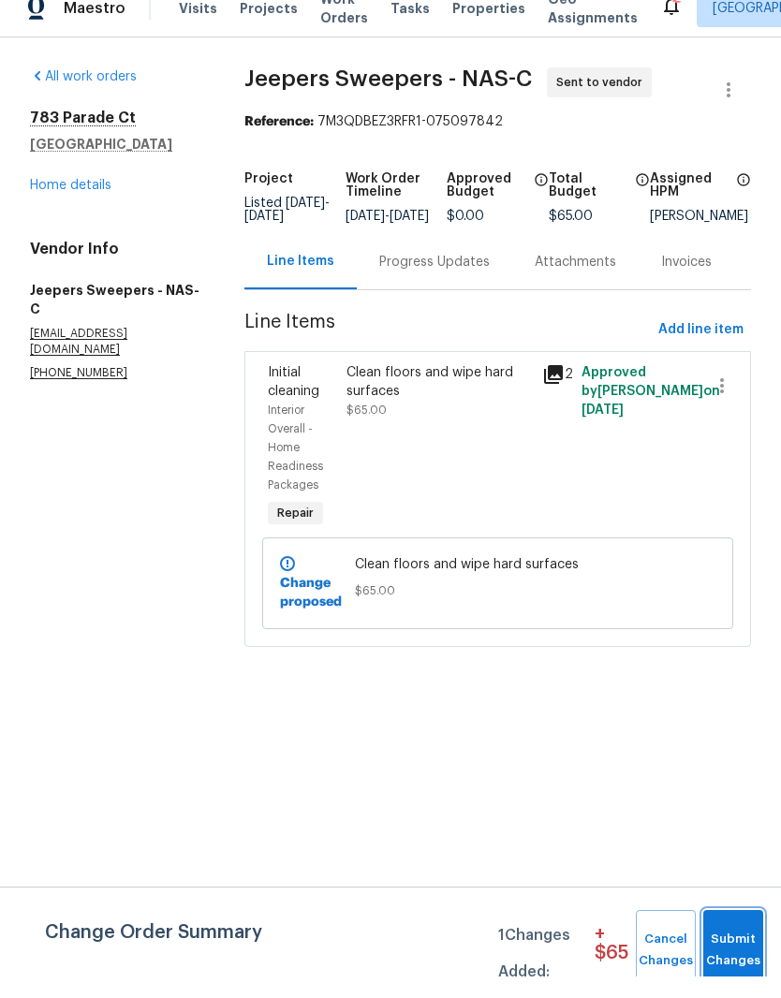
click at [737, 950] on span "Submit Changes" at bounding box center [732, 971] width 41 height 43
